Goal: Task Accomplishment & Management: Manage account settings

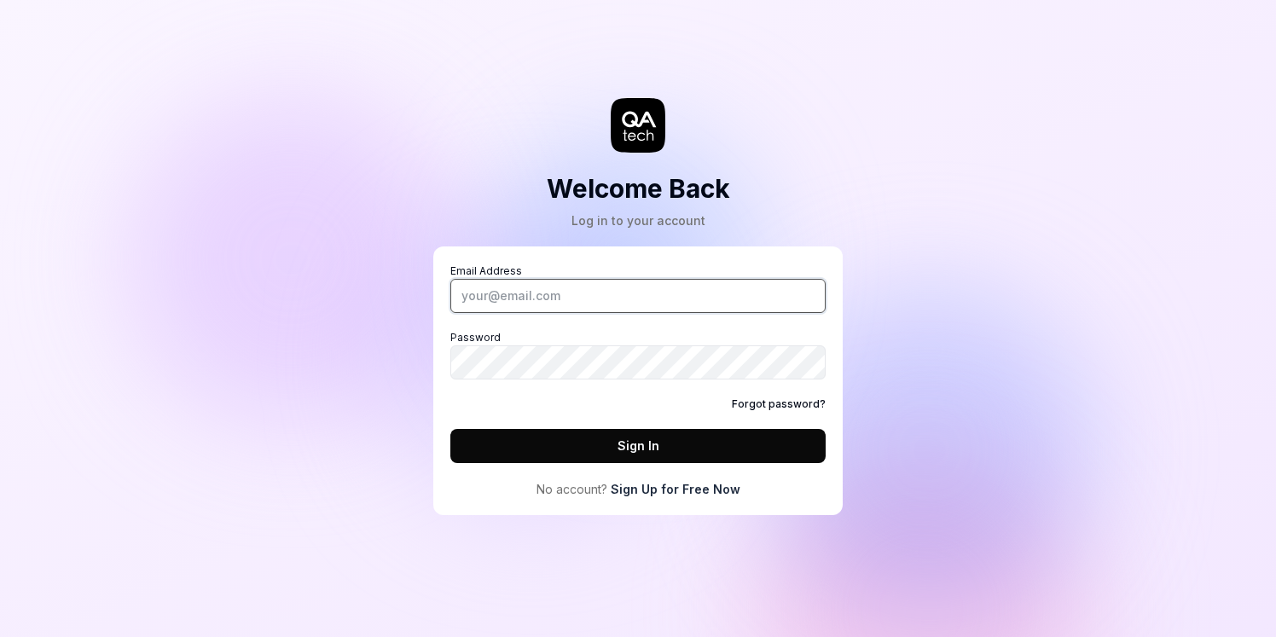
click at [537, 295] on input "Email Address" at bounding box center [637, 296] width 375 height 34
type input "[EMAIL_ADDRESS][DOMAIN_NAME]"
click at [637, 468] on div "Email Address [EMAIL_ADDRESS][DOMAIN_NAME] Password Forgot password? Sign In No…" at bounding box center [637, 380] width 375 height 235
click at [657, 455] on button "Sign In" at bounding box center [637, 446] width 375 height 34
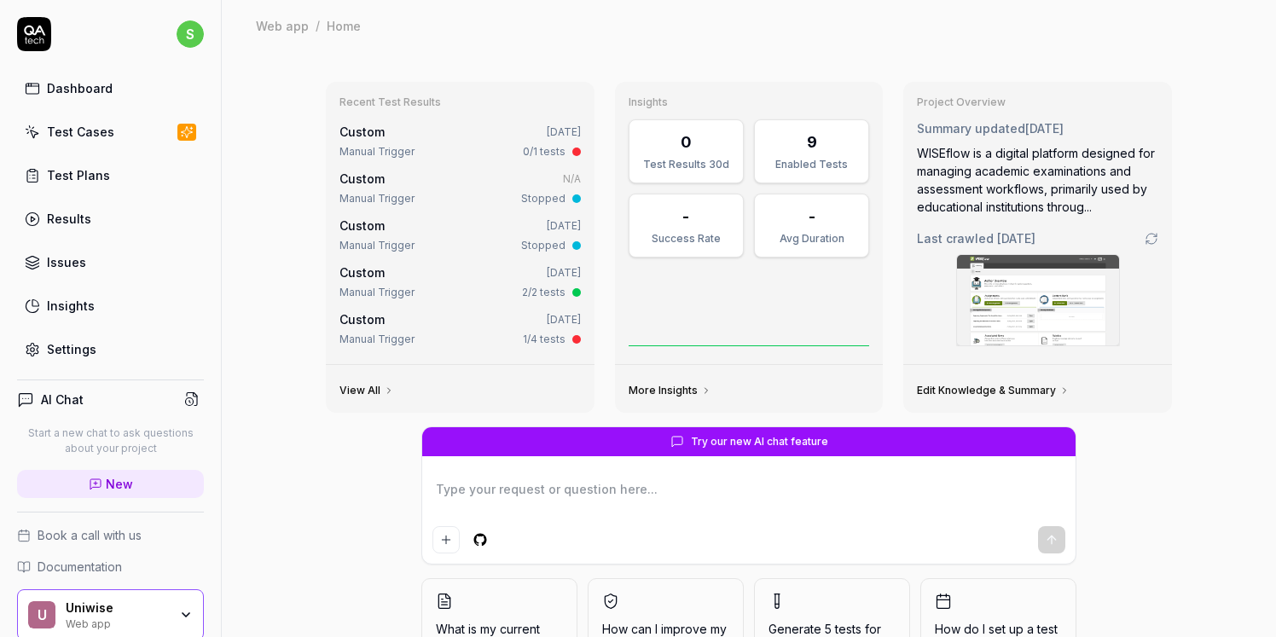
type textarea "*"
click at [90, 123] on div "Test Cases" at bounding box center [80, 132] width 67 height 18
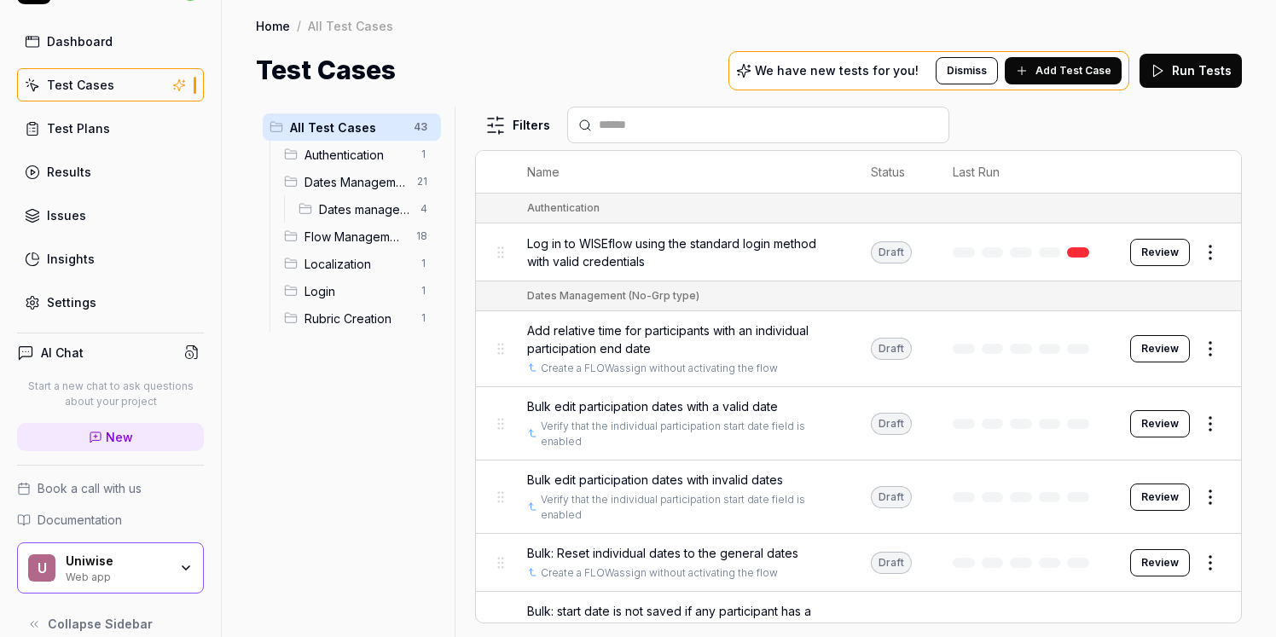
scroll to position [69, 0]
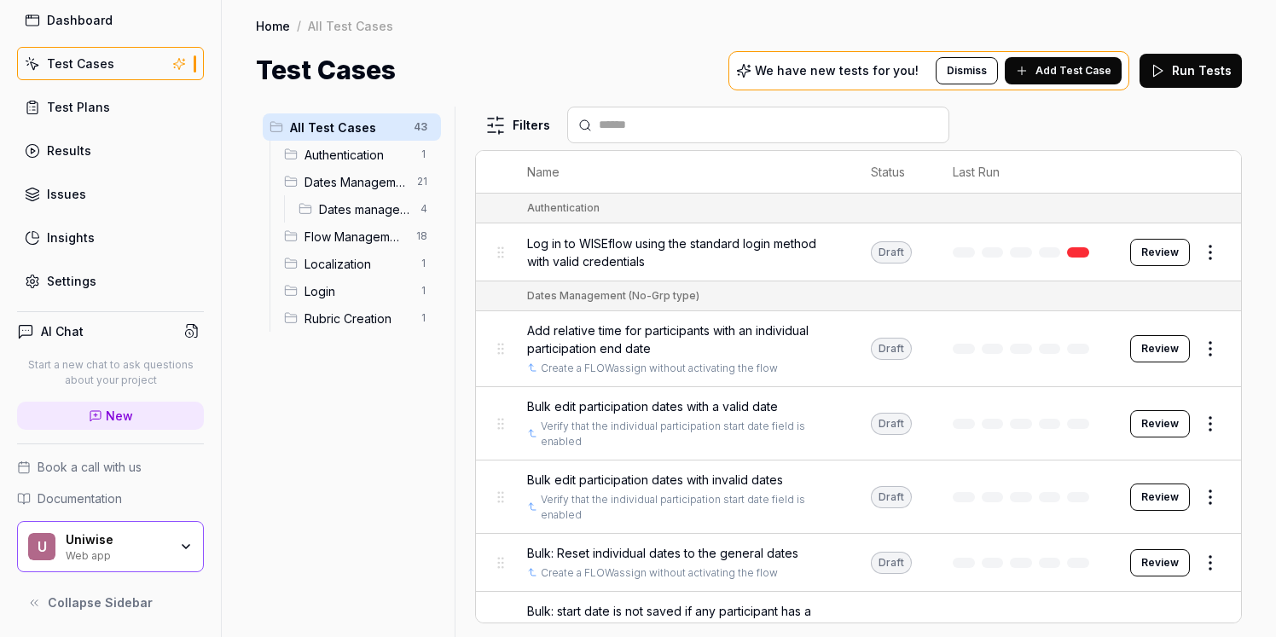
click at [179, 543] on icon "button" at bounding box center [186, 547] width 14 height 14
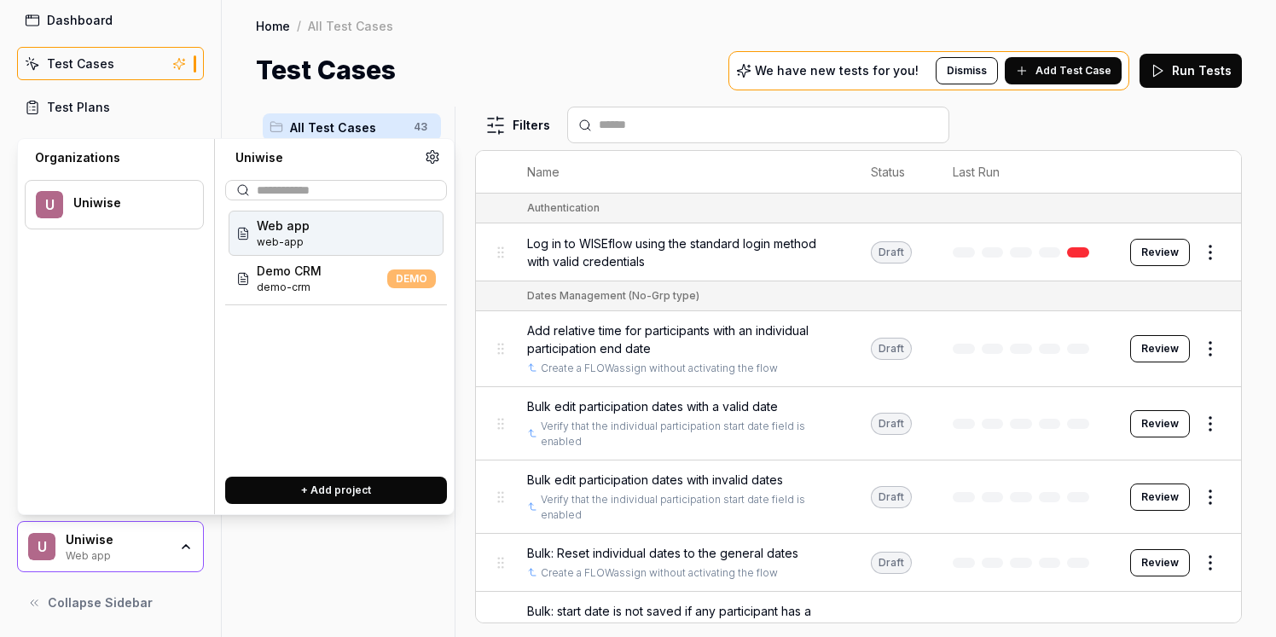
click at [179, 546] on icon "button" at bounding box center [186, 547] width 14 height 14
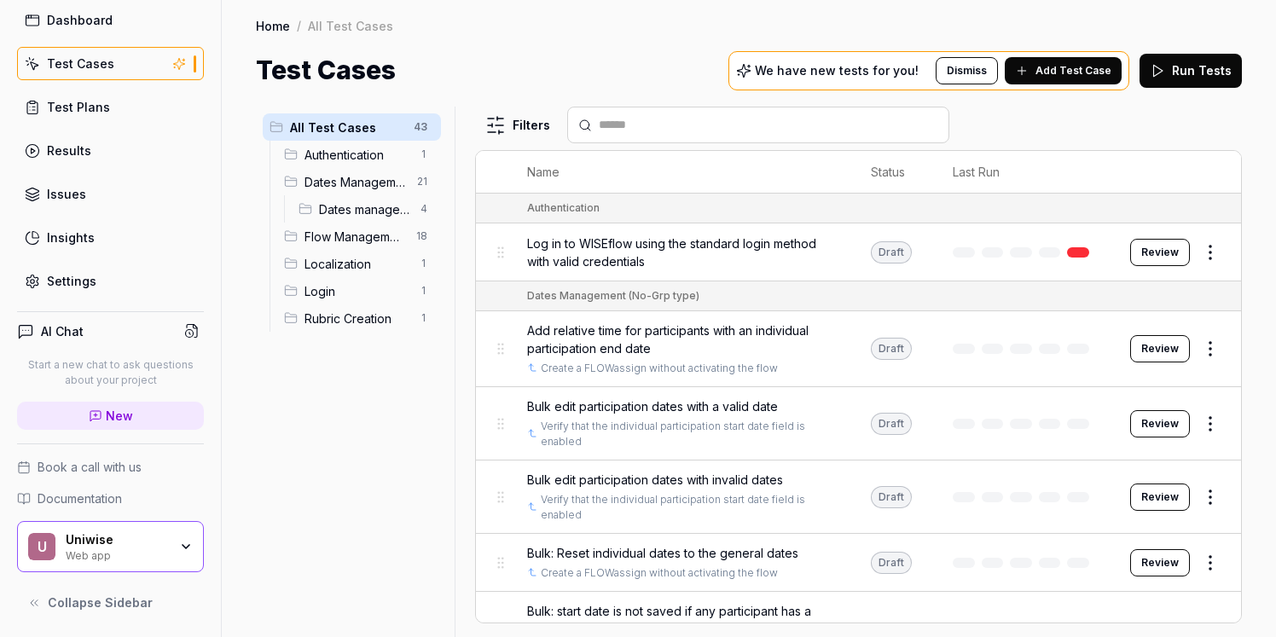
click at [179, 541] on icon "button" at bounding box center [186, 547] width 14 height 14
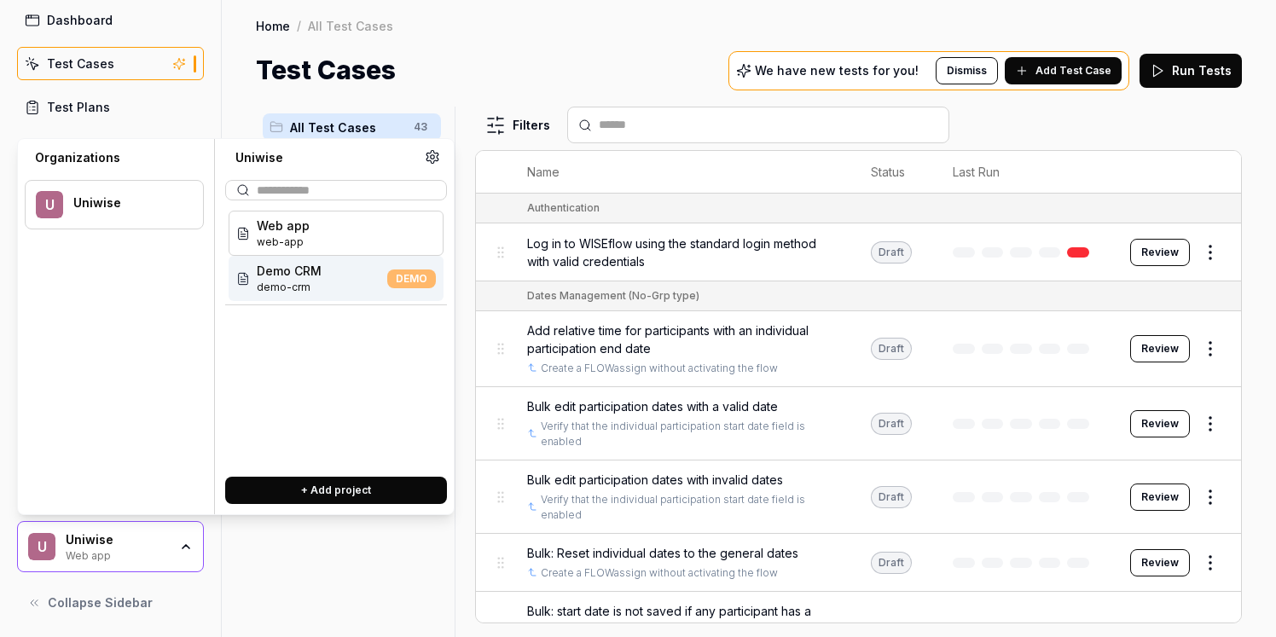
click at [496, 49] on div "Home / All Test Cases Home / All Test Cases Test Cases We have new tests for yo…" at bounding box center [749, 45] width 1054 height 90
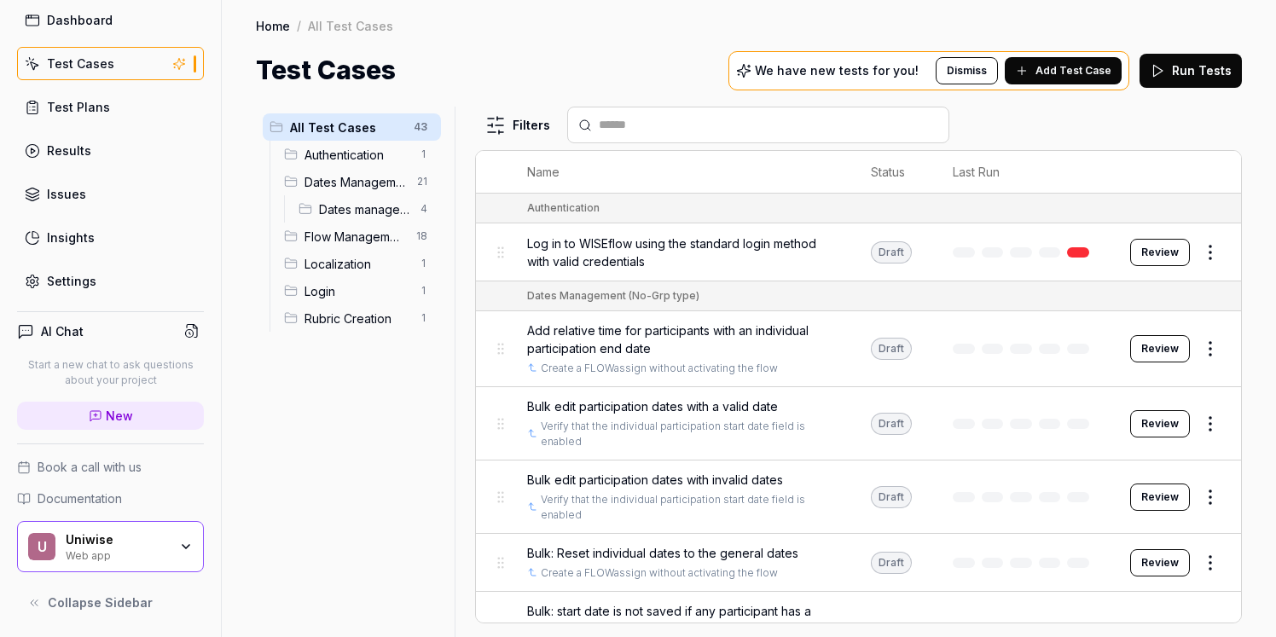
click at [72, 285] on div "Settings" at bounding box center [71, 281] width 49 height 18
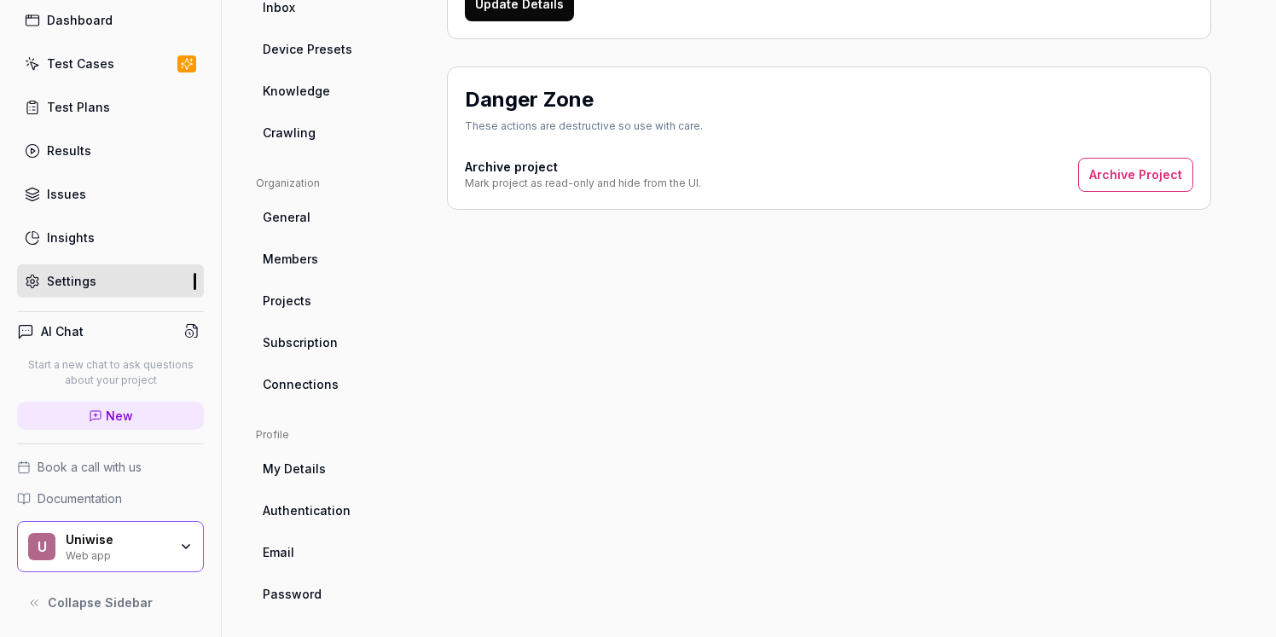
scroll to position [374, 0]
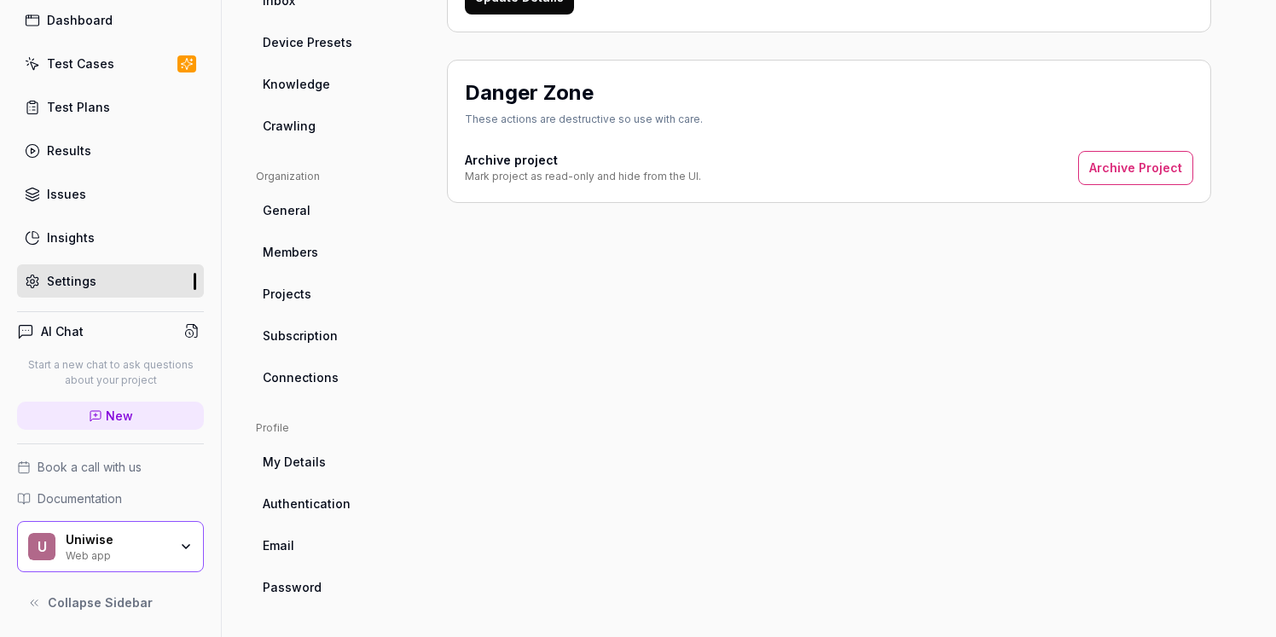
click at [345, 329] on link "Subscription" at bounding box center [338, 336] width 164 height 32
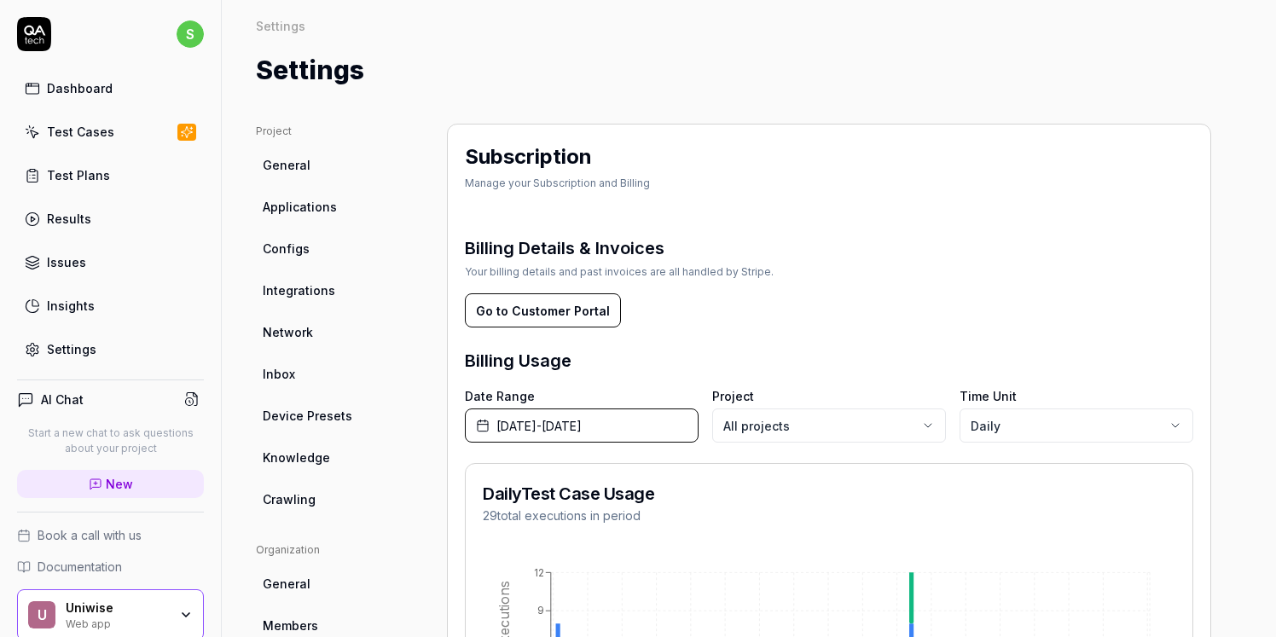
click at [597, 316] on button "Go to Customer Portal" at bounding box center [543, 310] width 156 height 34
